Goal: Task Accomplishment & Management: Complete application form

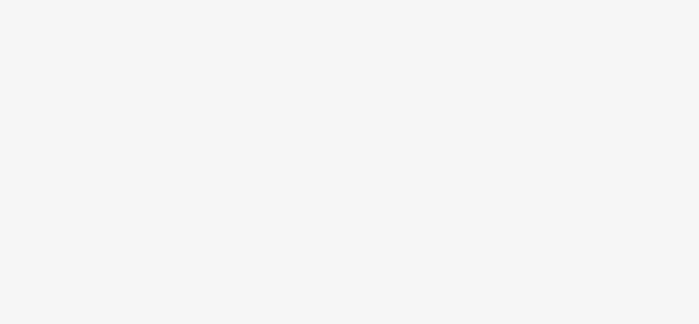
click at [408, 232] on body at bounding box center [349, 162] width 699 height 324
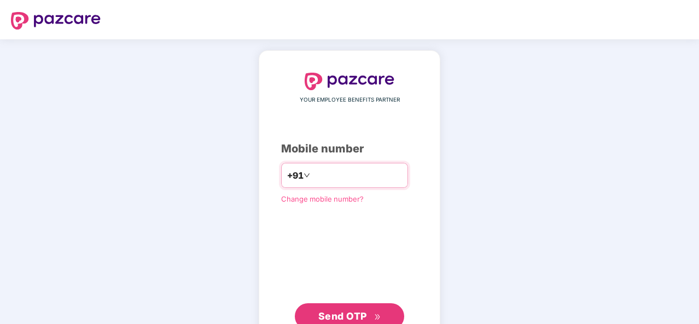
type input "**********"
click at [354, 313] on span "Send OTP" at bounding box center [342, 316] width 49 height 11
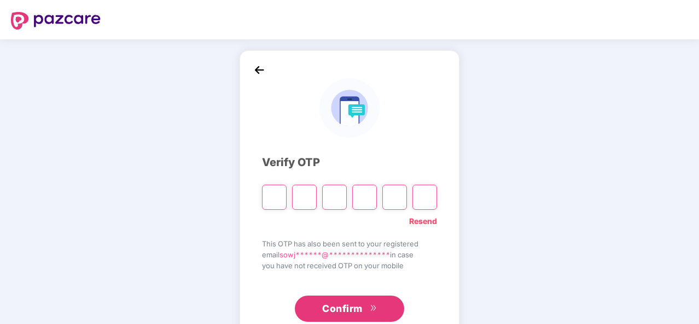
type input "*"
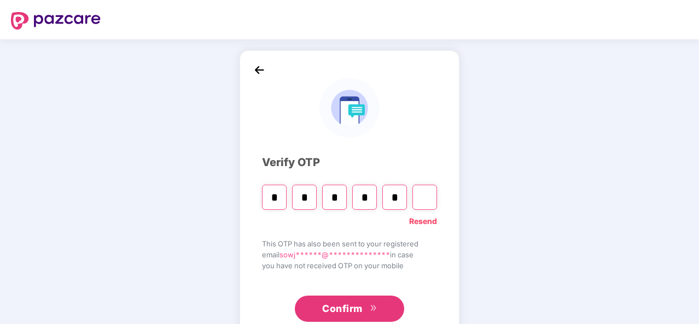
type input "*"
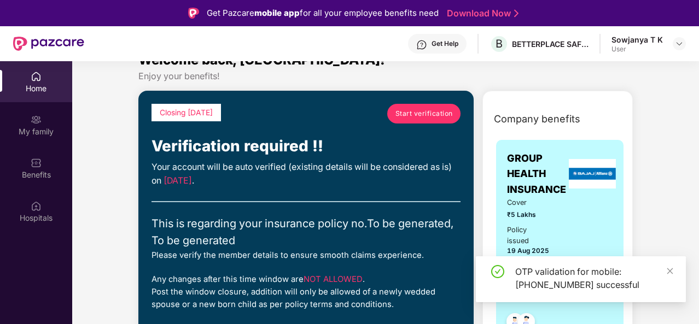
scroll to position [22, 0]
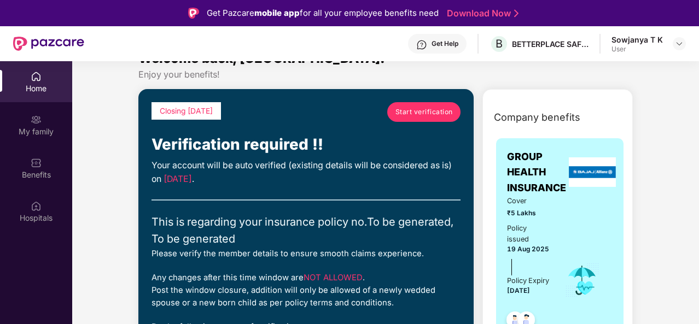
click at [427, 115] on span "Start verification" at bounding box center [423, 112] width 57 height 10
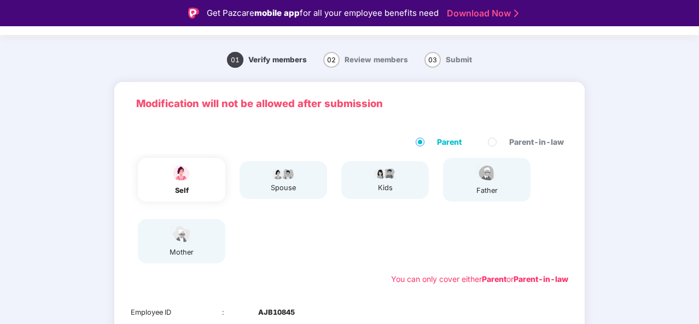
click at [280, 222] on div "self spouse kids father mother" at bounding box center [349, 211] width 446 height 114
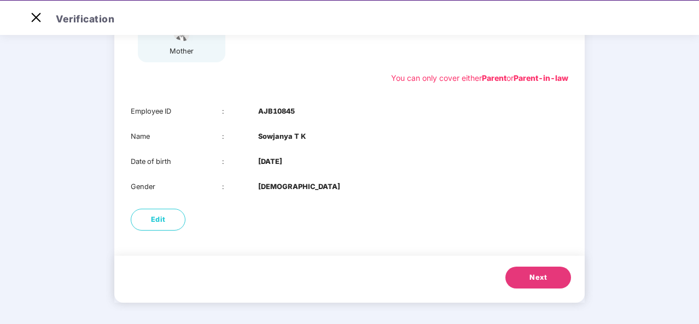
scroll to position [26, 0]
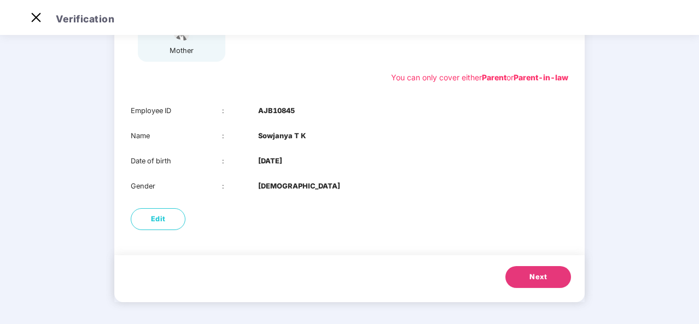
click at [541, 274] on span "Next" at bounding box center [538, 277] width 18 height 11
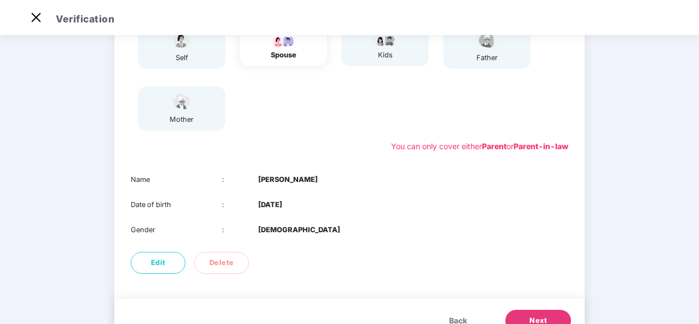
scroll to position [172, 0]
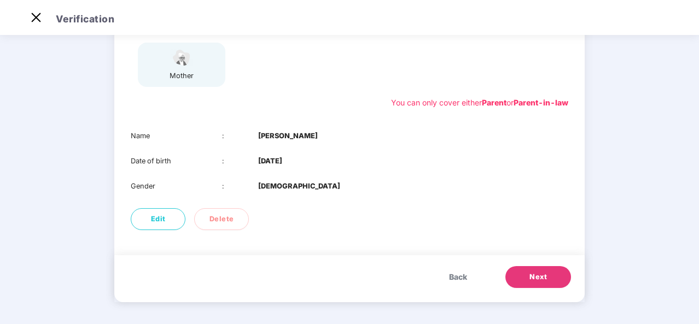
click at [524, 278] on button "Next" at bounding box center [538, 277] width 66 height 22
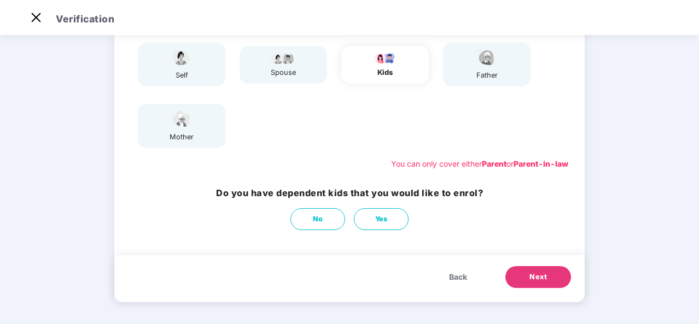
scroll to position [111, 0]
click at [294, 69] on div "spouse" at bounding box center [283, 72] width 27 height 11
click at [456, 280] on span "Back" at bounding box center [458, 277] width 18 height 12
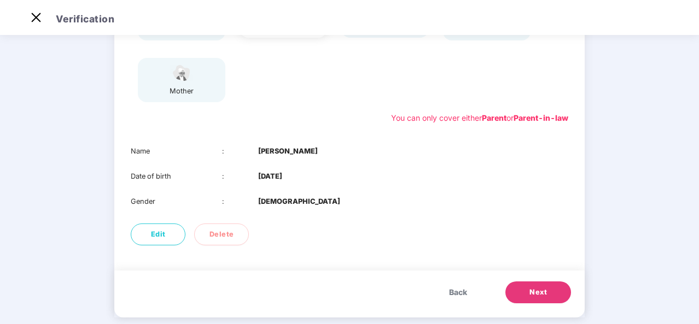
scroll to position [172, 0]
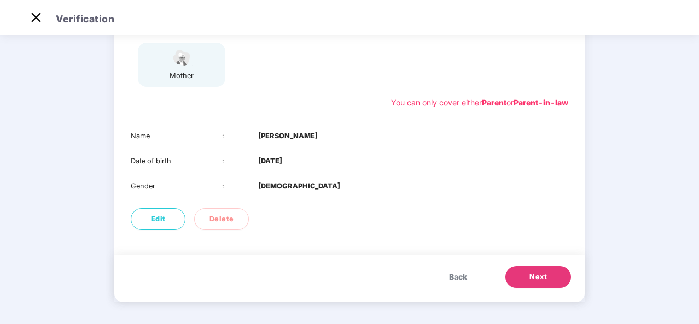
click at [542, 280] on span "Next" at bounding box center [538, 277] width 18 height 11
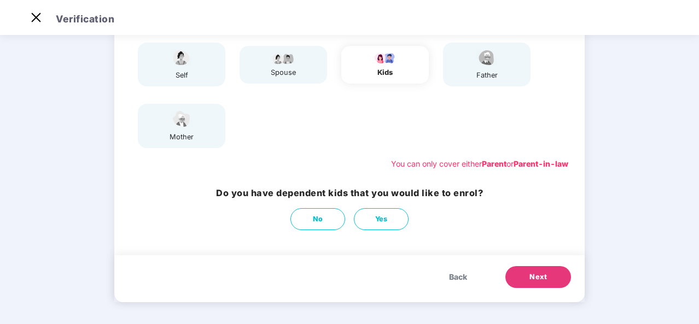
scroll to position [111, 0]
click at [309, 224] on button "No" at bounding box center [317, 219] width 55 height 22
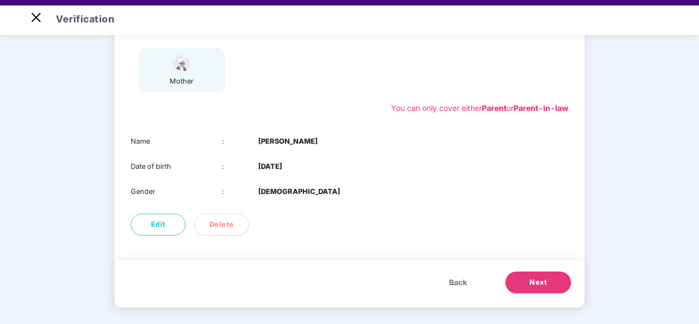
scroll to position [22, 0]
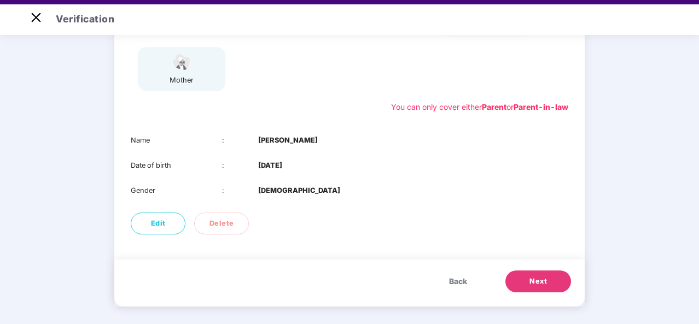
click at [542, 282] on span "Next" at bounding box center [538, 281] width 18 height 11
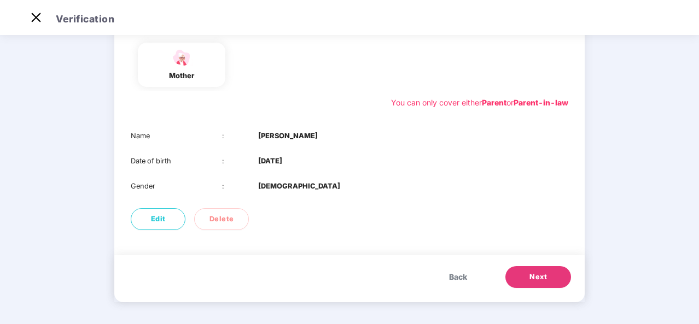
click at [544, 277] on span "Next" at bounding box center [538, 277] width 18 height 11
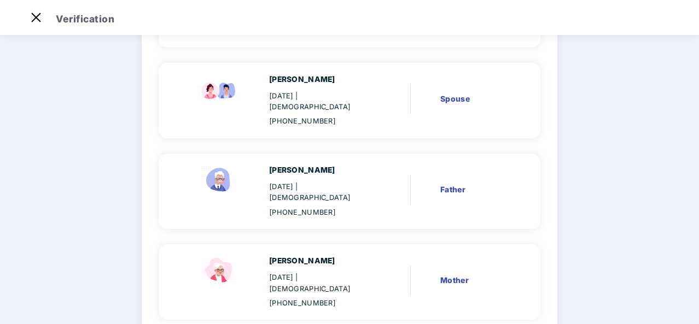
scroll to position [175, 0]
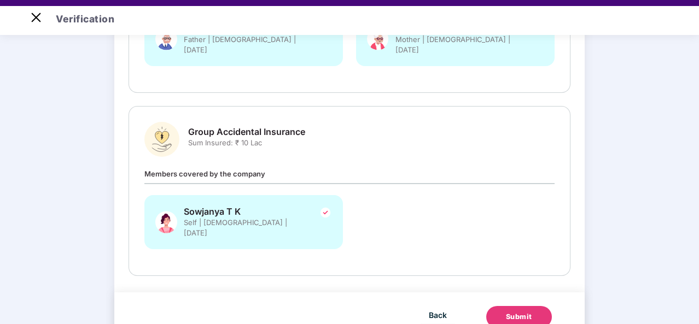
scroll to position [26, 0]
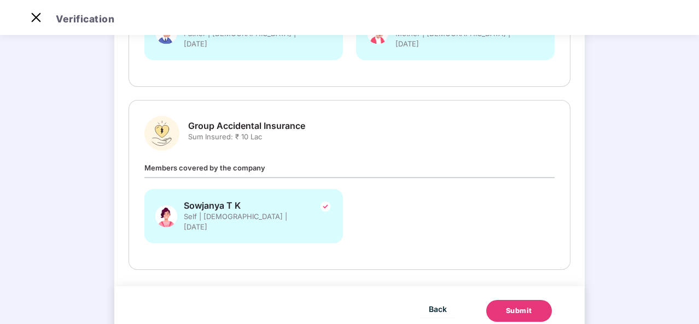
click at [507, 300] on button "Submit" at bounding box center [519, 311] width 66 height 22
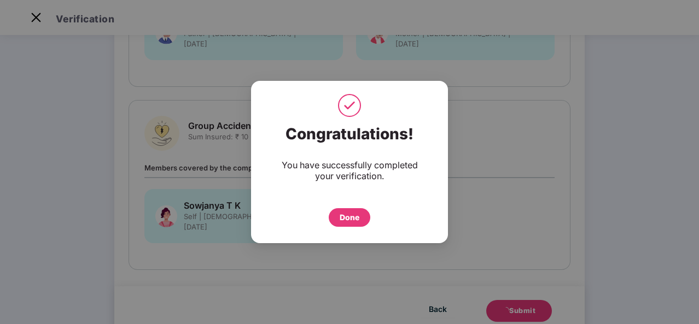
click at [349, 224] on div "Done" at bounding box center [350, 217] width 42 height 19
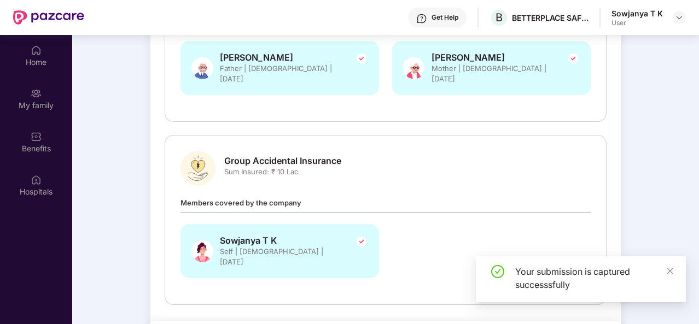
scroll to position [61, 0]
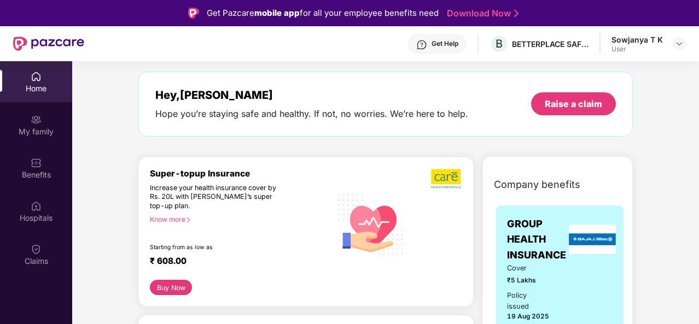
scroll to position [44, 0]
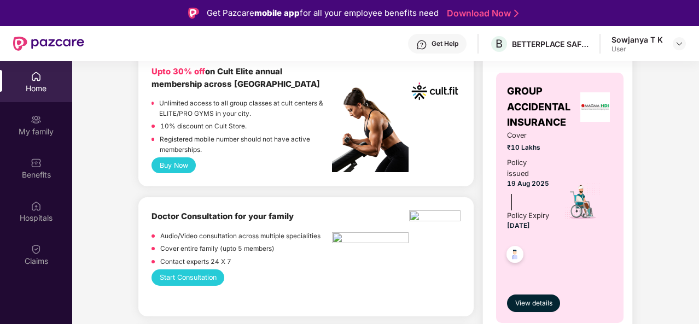
scroll to position [481, 0]
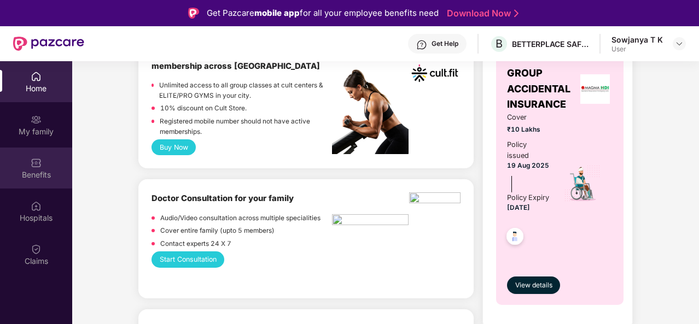
click at [42, 170] on div "Benefits" at bounding box center [36, 175] width 72 height 11
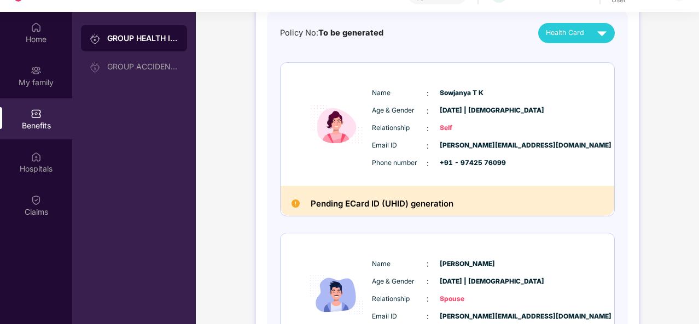
scroll to position [61, 0]
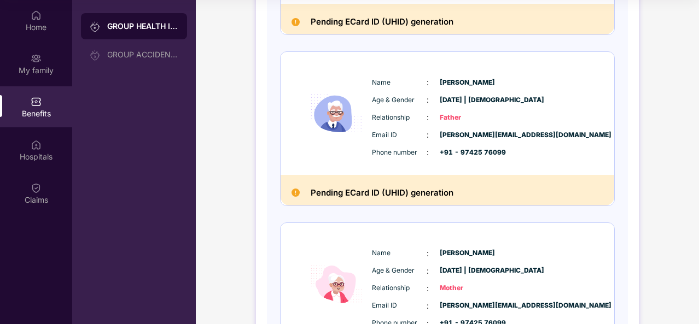
scroll to position [437, 0]
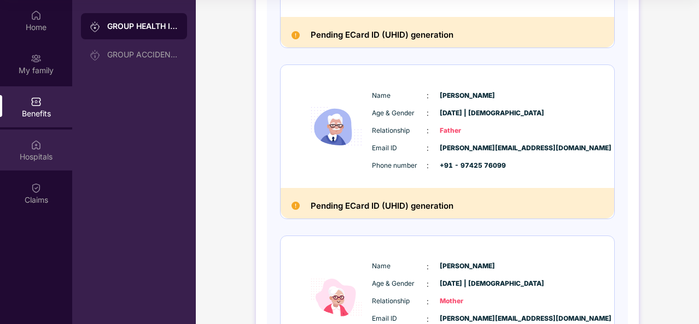
click at [40, 158] on div "Hospitals" at bounding box center [36, 157] width 72 height 11
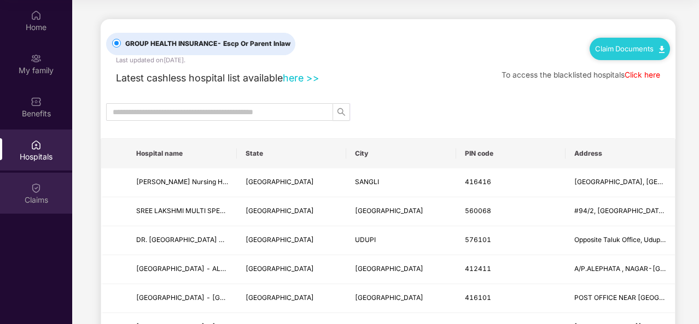
click at [43, 190] on div "Claims" at bounding box center [36, 193] width 72 height 41
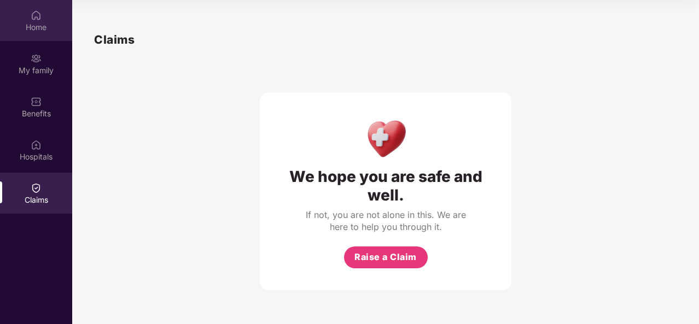
click at [32, 31] on div "Home" at bounding box center [36, 27] width 72 height 11
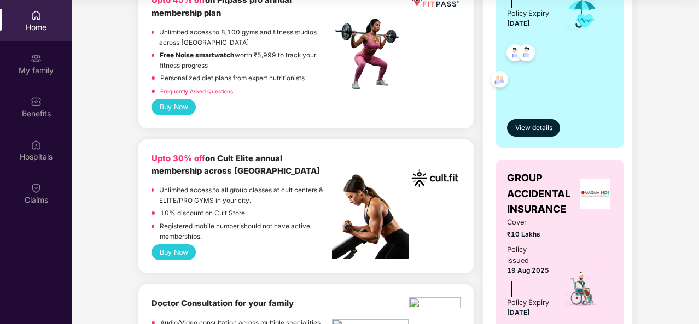
scroll to position [350, 0]
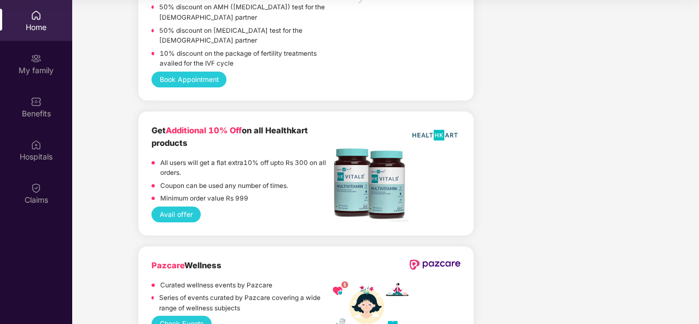
scroll to position [2352, 0]
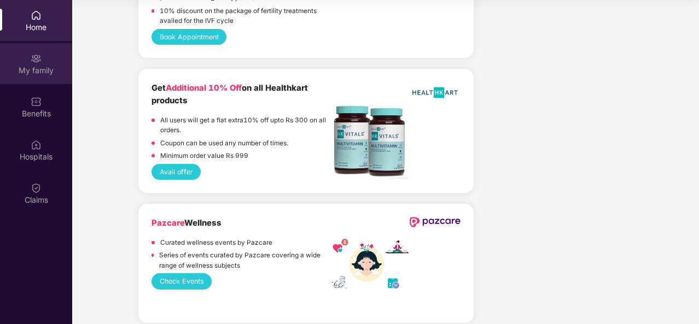
click at [38, 65] on div "My family" at bounding box center [36, 70] width 72 height 11
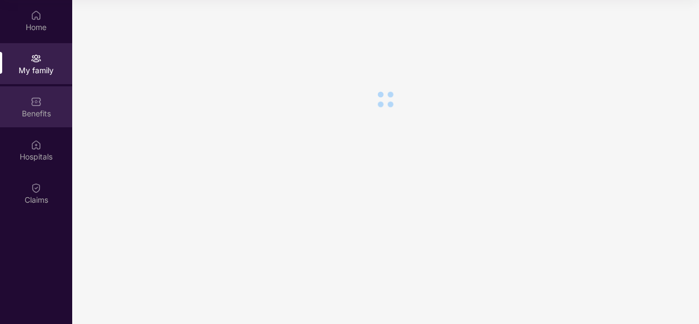
click at [42, 107] on div "Benefits" at bounding box center [36, 106] width 72 height 41
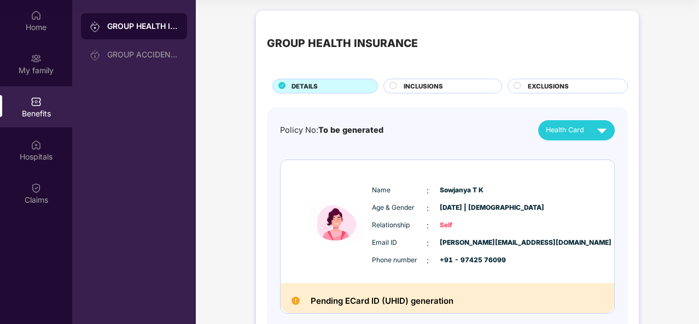
click at [450, 76] on div "GROUP HEALTH INSURANCE DETAILS INCLUSIONS EXCLUSIONS" at bounding box center [447, 58] width 361 height 72
click at [453, 85] on div "INCLUSIONS" at bounding box center [447, 87] width 98 height 11
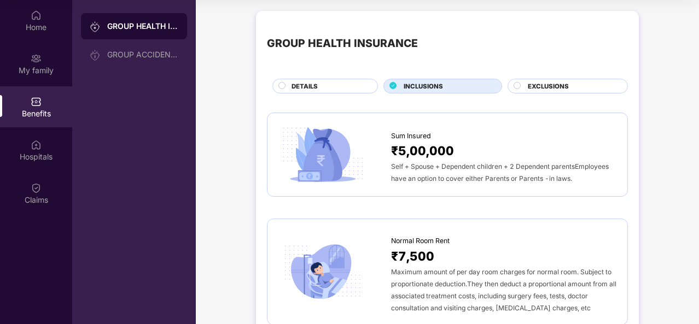
click at [453, 85] on div "INCLUSIONS" at bounding box center [447, 87] width 98 height 11
click at [546, 161] on div "Self + Spouse + Dependent children + 2 Dependent parentsEmployees have an optio…" at bounding box center [503, 172] width 225 height 24
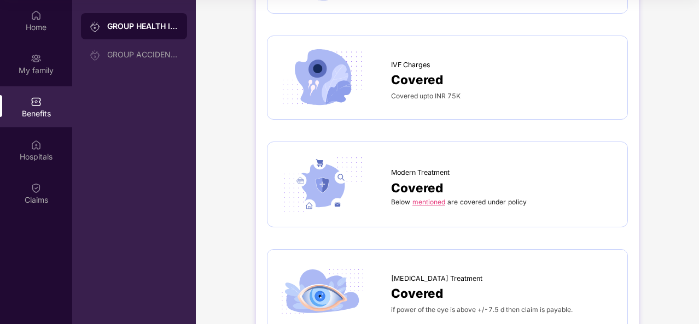
scroll to position [1904, 0]
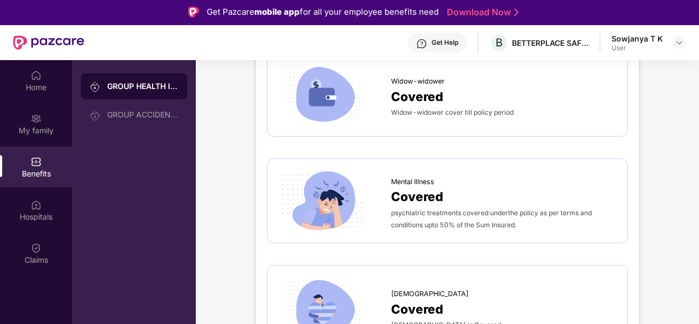
scroll to position [0, 0]
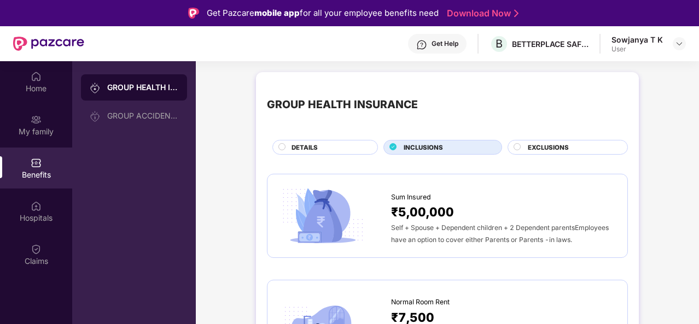
click at [556, 144] on span "EXCLUSIONS" at bounding box center [548, 148] width 41 height 10
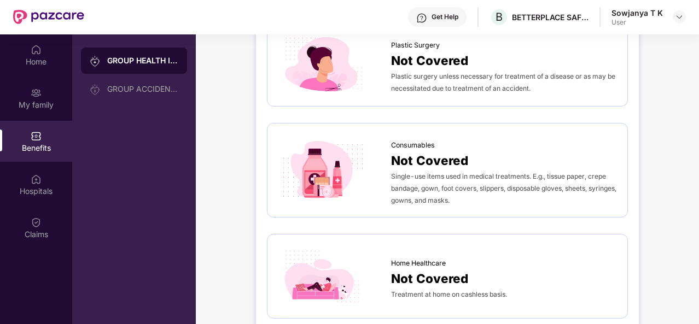
scroll to position [61, 0]
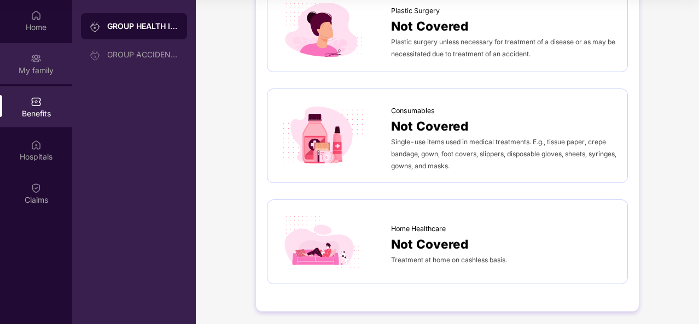
click at [31, 57] on img at bounding box center [36, 58] width 11 height 11
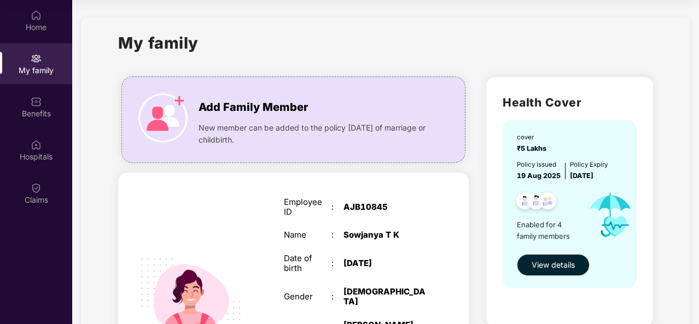
click at [33, 207] on div "Claims" at bounding box center [36, 193] width 72 height 41
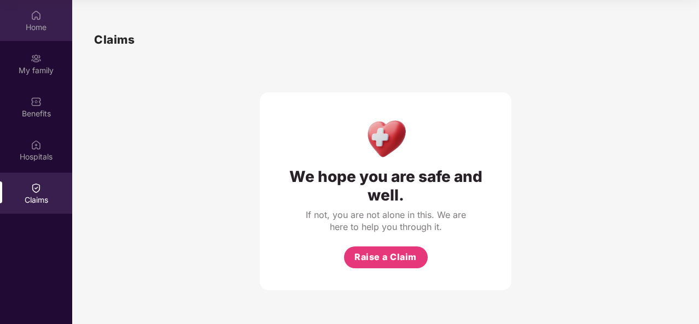
click at [44, 24] on div "Home" at bounding box center [36, 27] width 72 height 11
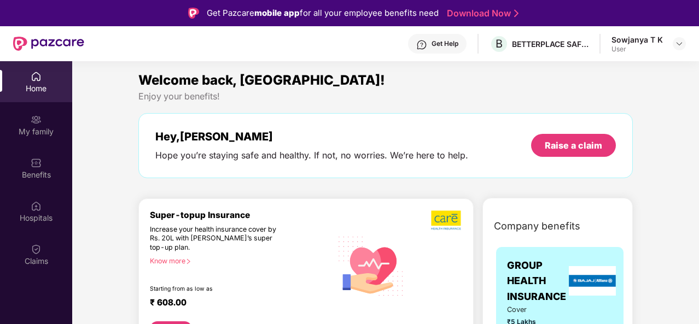
click at [392, 74] on div "Welcome back, [GEOGRAPHIC_DATA]!" at bounding box center [385, 80] width 494 height 21
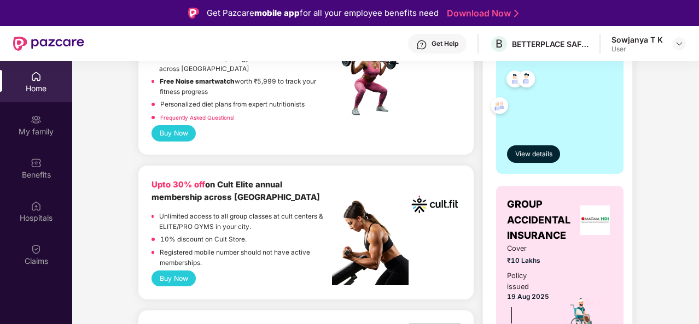
scroll to position [284, 0]
